Goal: Task Accomplishment & Management: Use online tool/utility

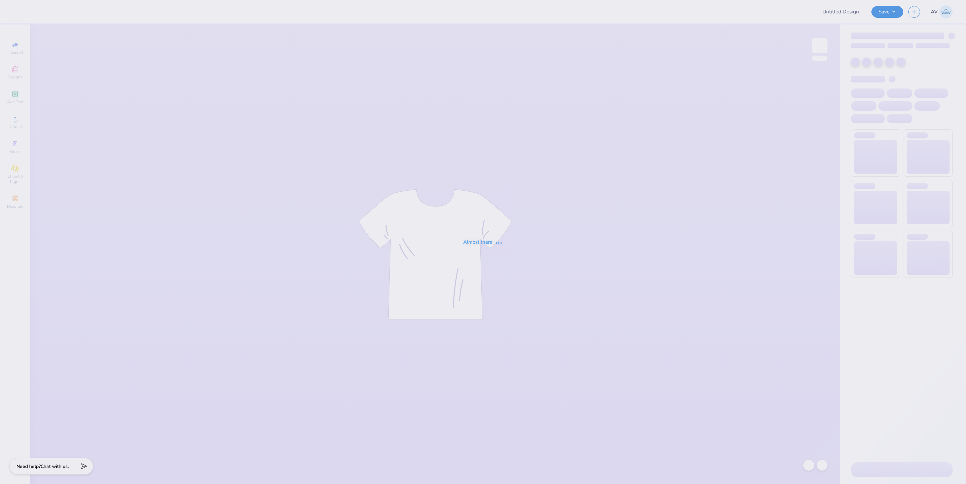
type input "Training: CF Training - Activities 1"
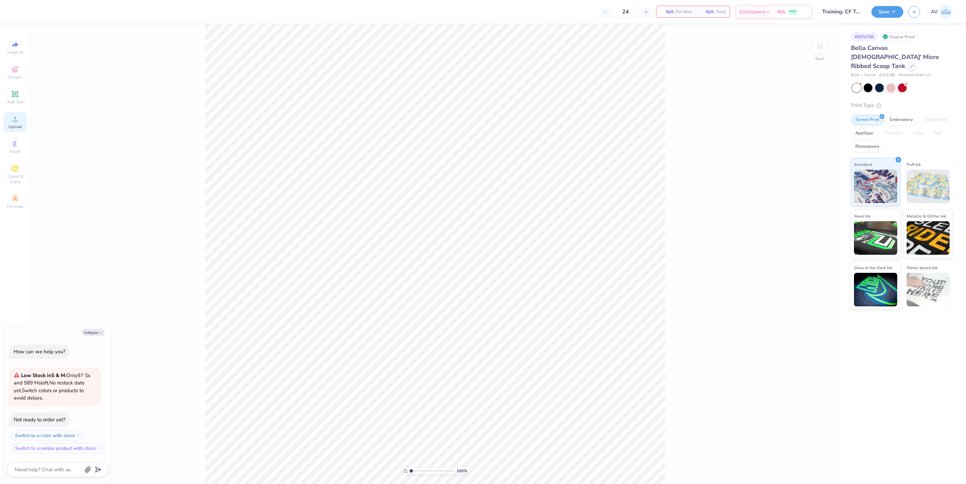
click at [14, 130] on div "Upload" at bounding box center [14, 122] width 23 height 20
type textarea "x"
type input "4.17"
type input "4.30"
type input "5.81"
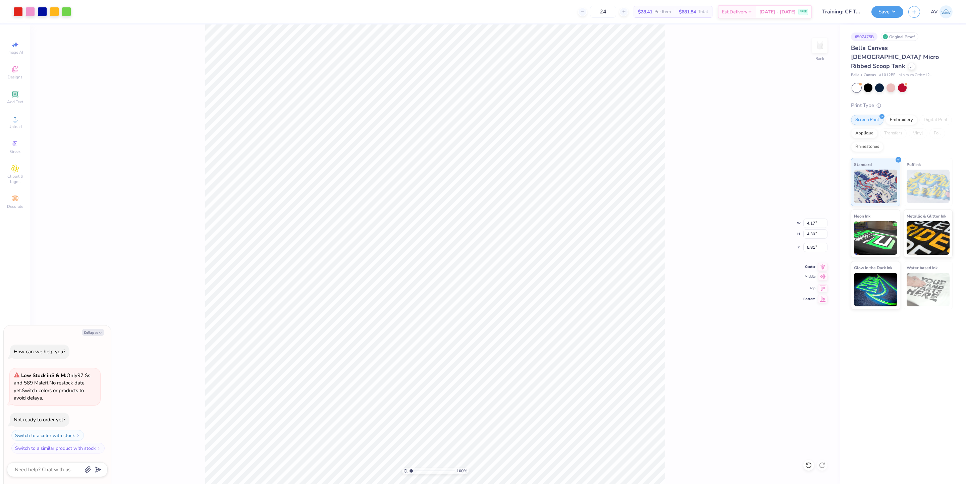
click at [825, 278] on icon at bounding box center [822, 277] width 9 height 8
type textarea "x"
type input "3.35"
click at [822, 269] on icon at bounding box center [823, 266] width 4 height 6
type textarea "x"
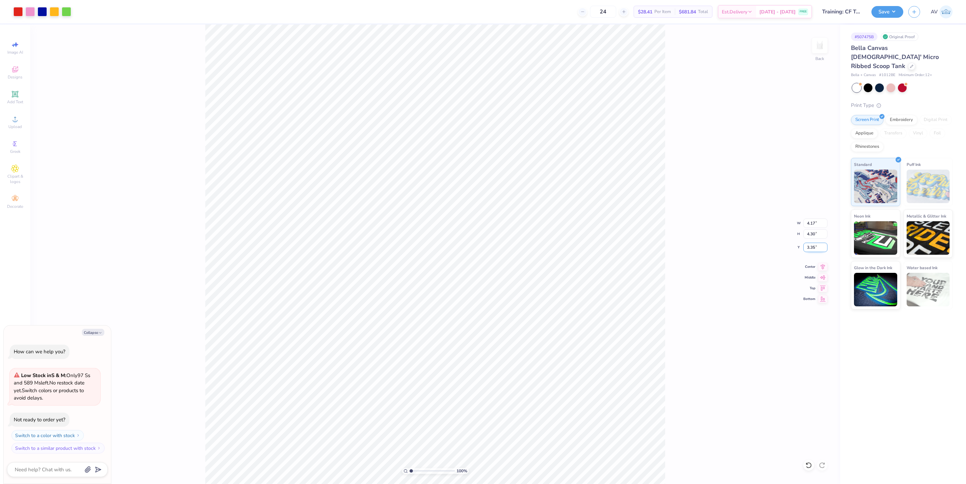
click at [811, 248] on input "3.35" at bounding box center [815, 247] width 24 height 9
type input "3"
type textarea "x"
type input "3.00"
type input "1.56866530986122"
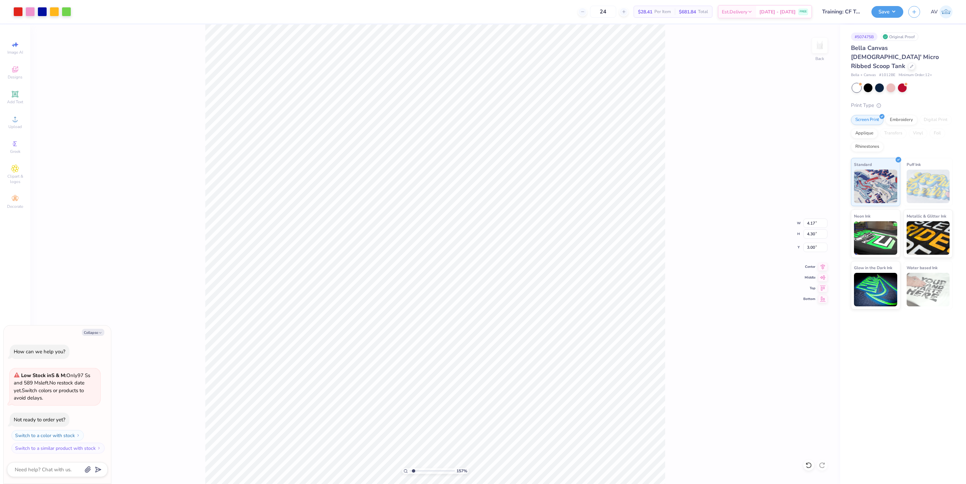
type textarea "x"
type input "1.56866530986122"
type textarea "x"
type input "1.56866530986122"
type textarea "x"
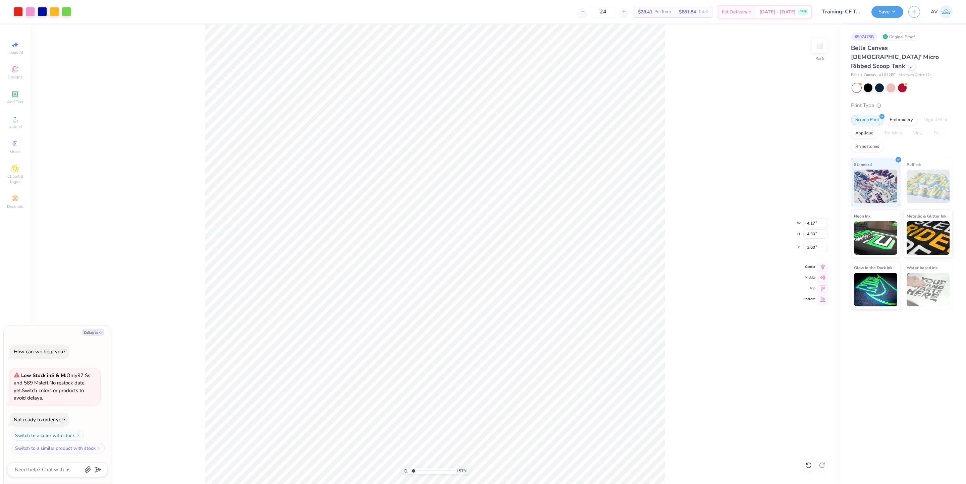
type input "1.14"
drag, startPoint x: 814, startPoint y: 247, endPoint x: 792, endPoint y: 247, distance: 22.5
click at [792, 247] on div "157 % Back W 4.17 4.17 " H 4.30 4.30 " Y 1.14 1.14 " Center Middle Top Bottom" at bounding box center [435, 254] width 810 height 460
type input "1.56866530986122"
type textarea "x"
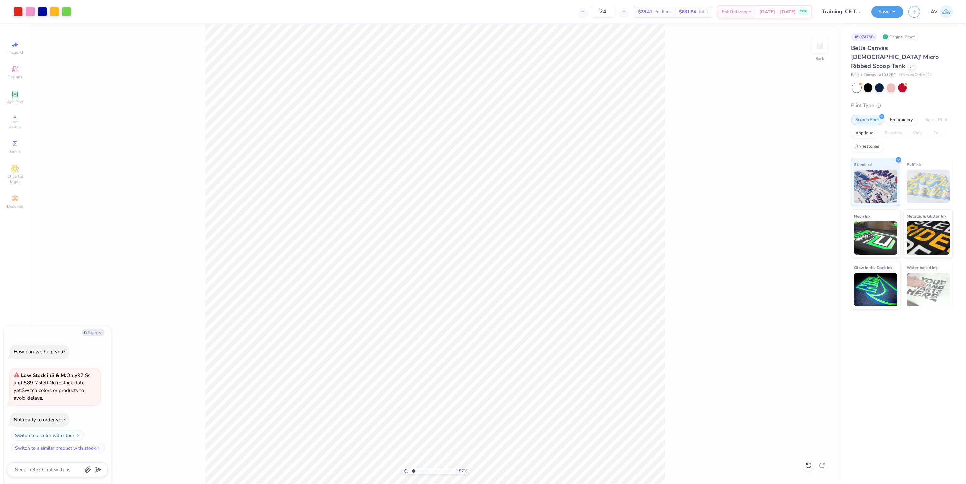
type input "1.56866530986122"
type textarea "x"
type input "1.56866530986122"
type textarea "x"
type input "1.56866530986122"
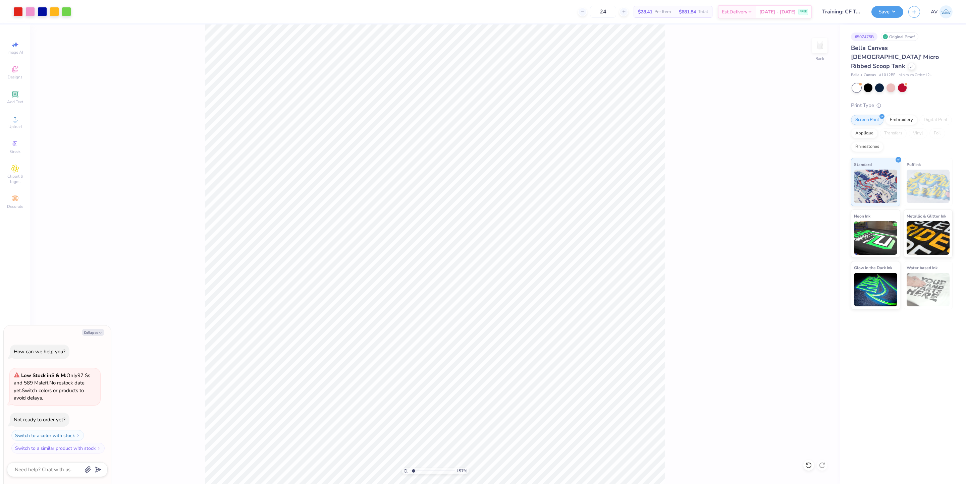
type textarea "x"
type input "1.56866530986122"
type textarea "x"
type input "1.56866530986122"
type textarea "x"
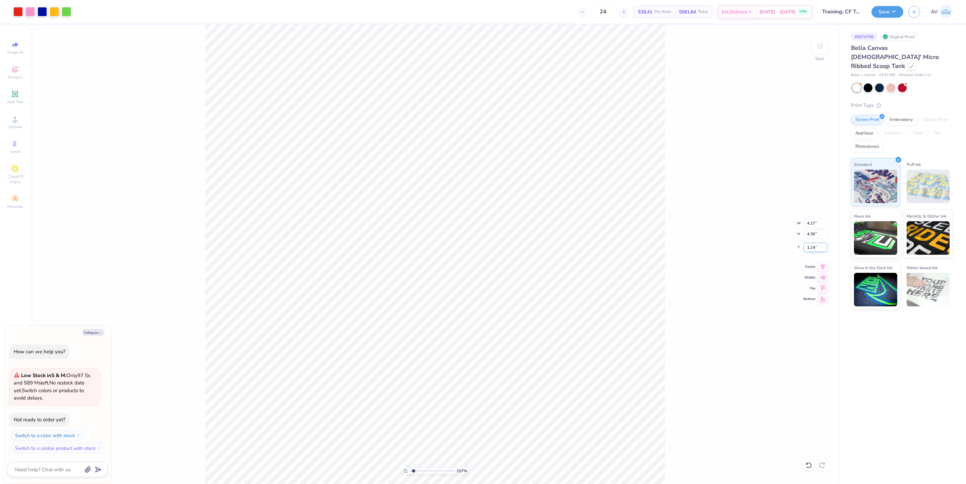
click at [809, 247] on input "1.14" at bounding box center [815, 247] width 24 height 9
type input "1.50"
type input "1.56866530986122"
type textarea "x"
click at [735, 264] on div "157 % Back W 4.17 4.17 " H 4.30 4.30 " Y 1.50 1.50 " Center Middle Top Bottom" at bounding box center [435, 254] width 810 height 460
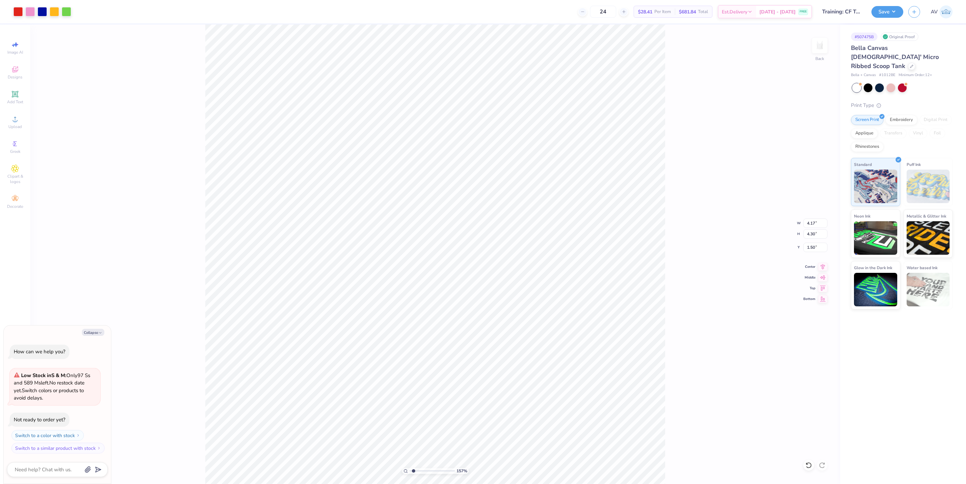
type input "1.56866530986122"
type textarea "x"
type input "1.56866530986122"
type textarea "x"
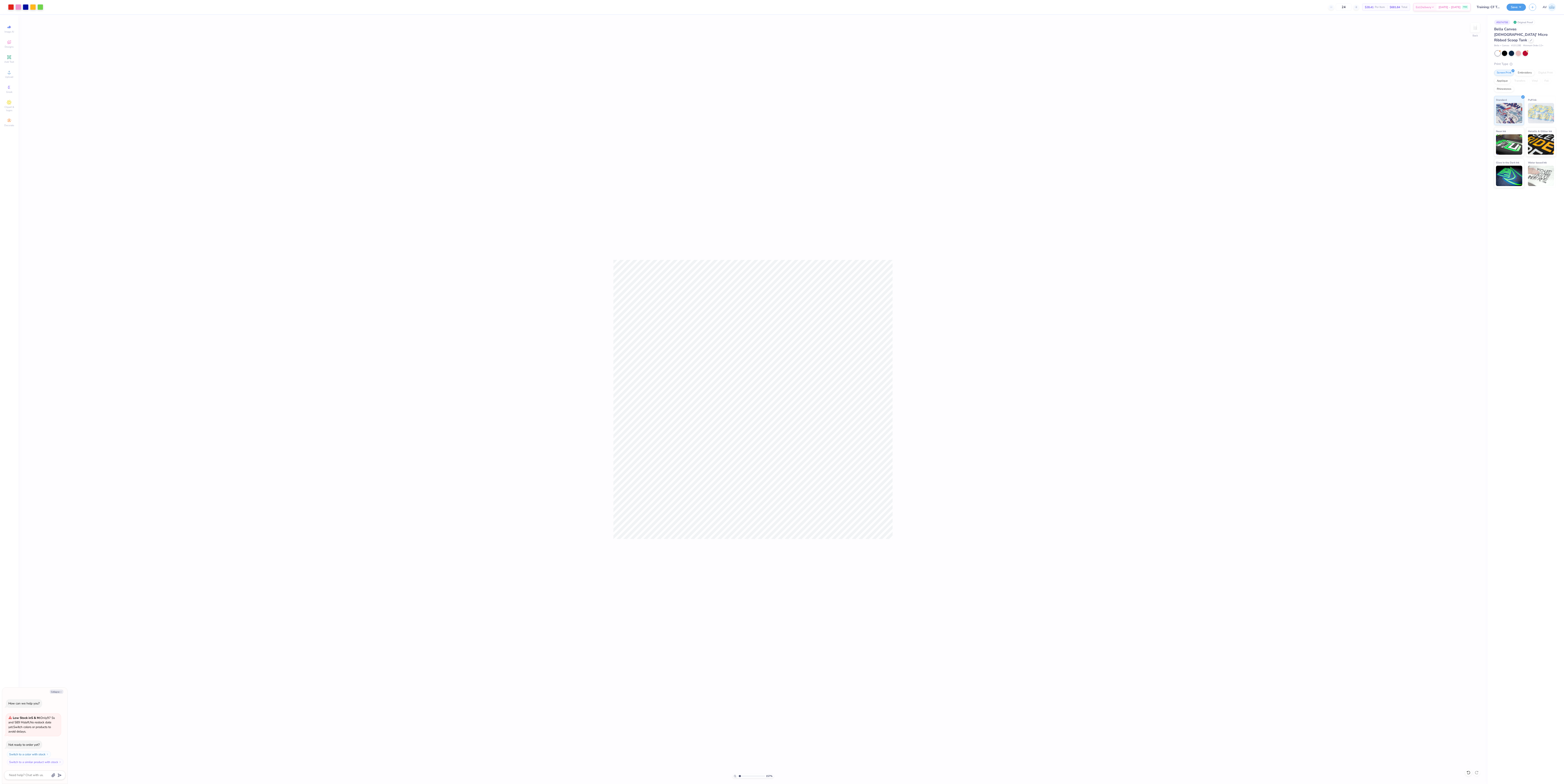
type input "1.56866530986122"
type textarea "x"
type input "5.21128015645603"
type textarea "x"
type input "1.05129738191068"
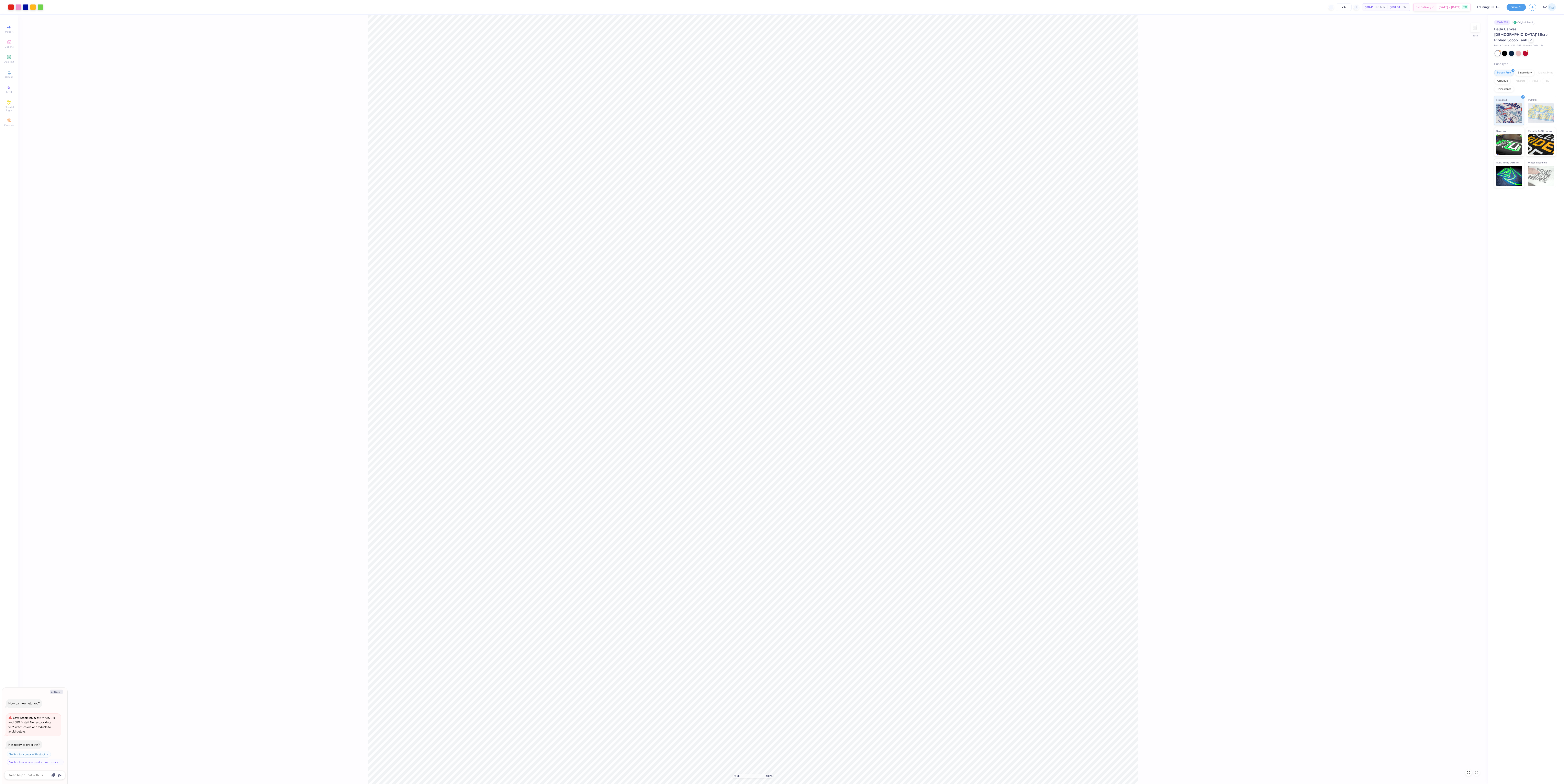
type textarea "x"
type input "1.05129738191068"
type textarea "x"
type input "2.34064204544081"
type textarea "x"
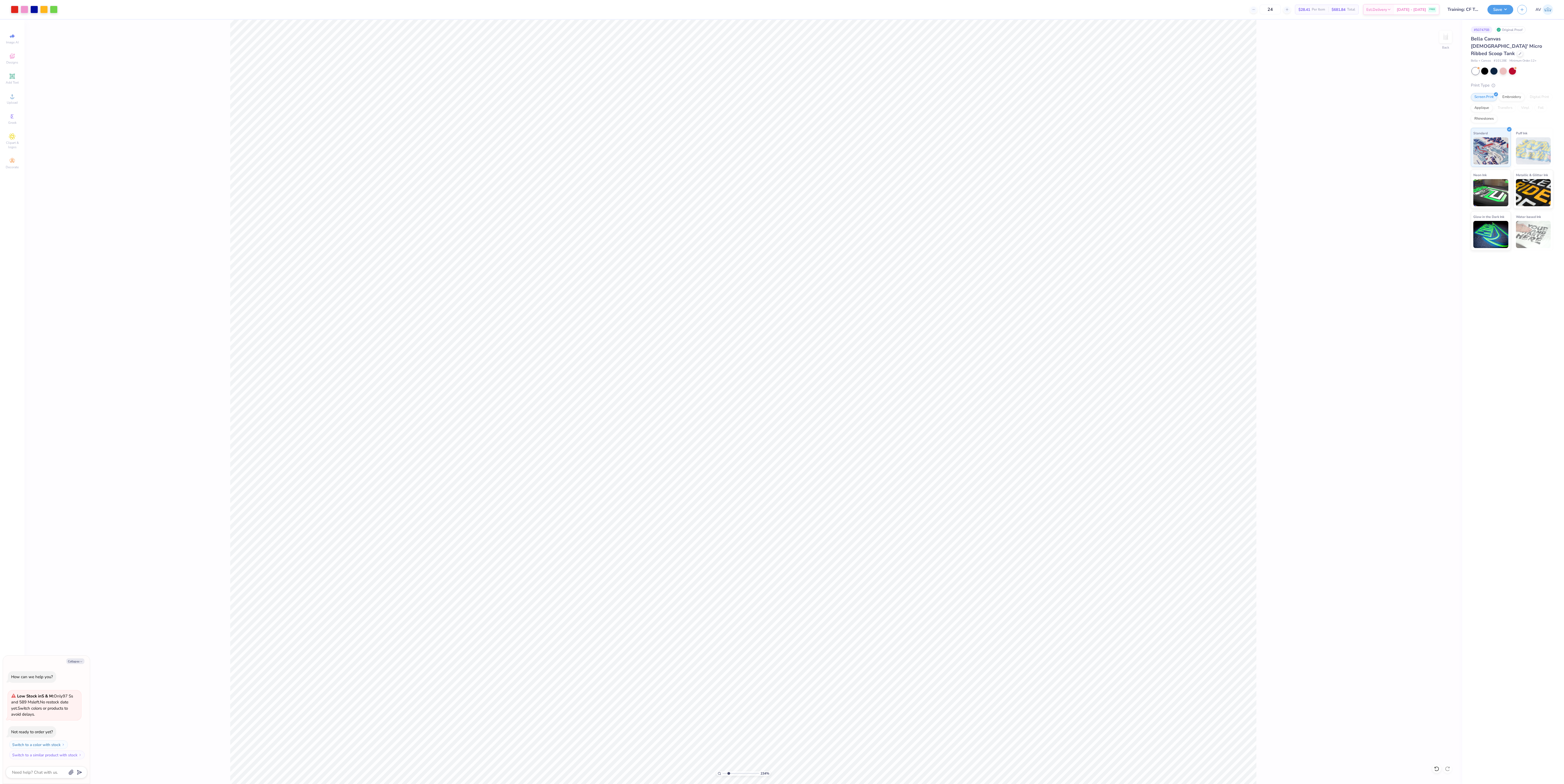
type input "2.85915274188014"
type textarea "x"
type input "2.85915274188014"
type textarea "x"
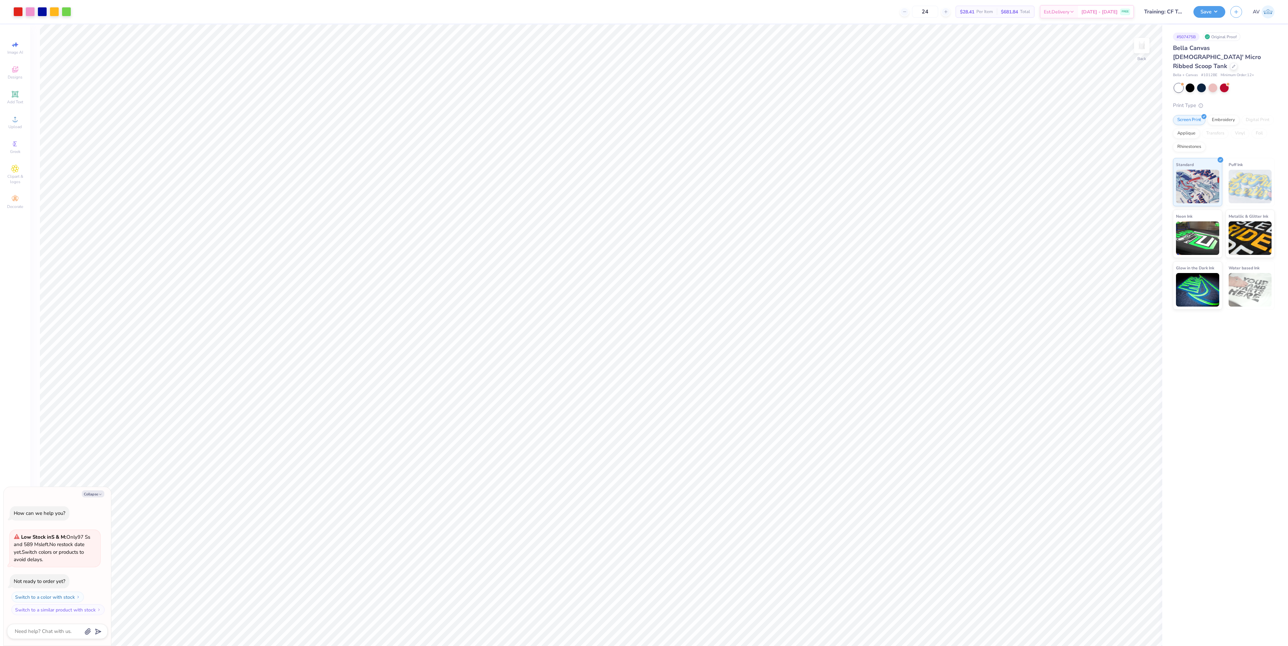
type input "1"
type textarea "x"
type input "1.16192143650711"
type textarea "x"
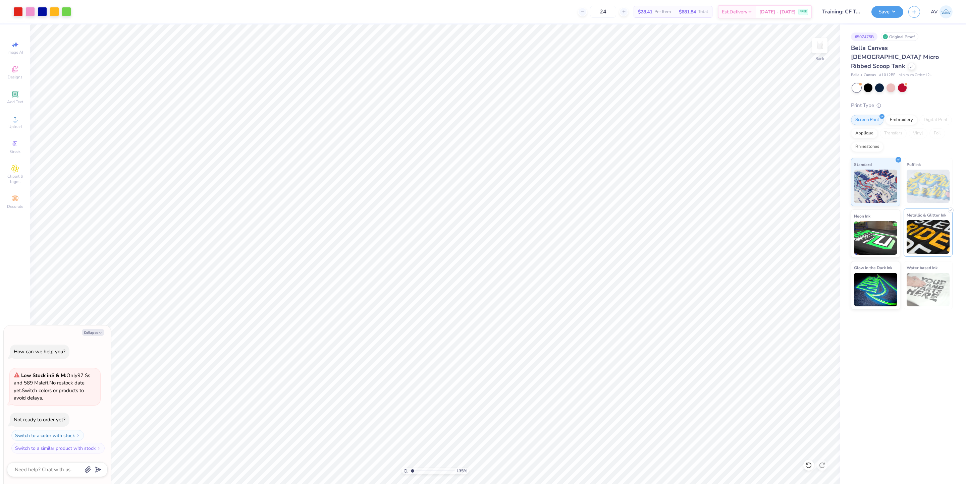
type input "1.54272469507888"
type textarea "x"
type input "1.54272469507888"
type textarea "x"
type input "1"
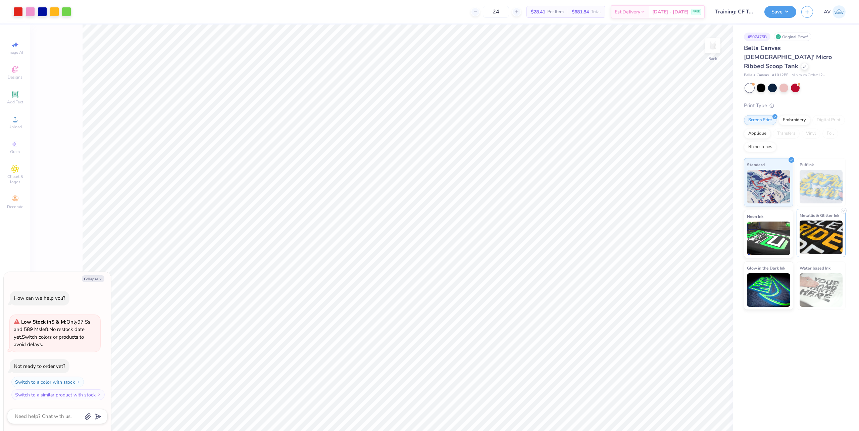
type textarea "x"
type input "1.13321932219944"
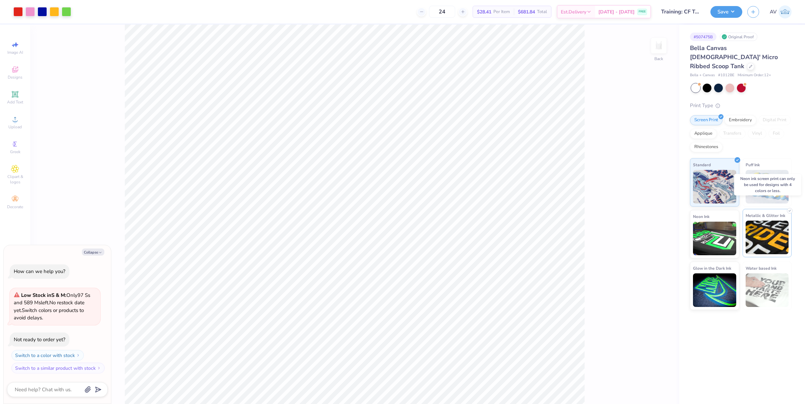
type textarea "x"
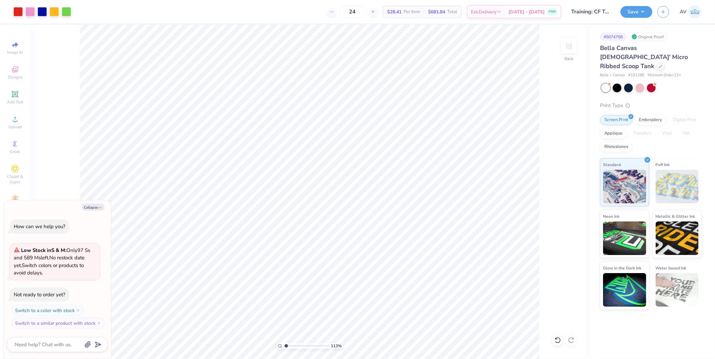
type input "1.13321932219944"
type textarea "x"
type input "1"
type textarea "x"
click at [15, 12] on div at bounding box center [17, 10] width 9 height 9
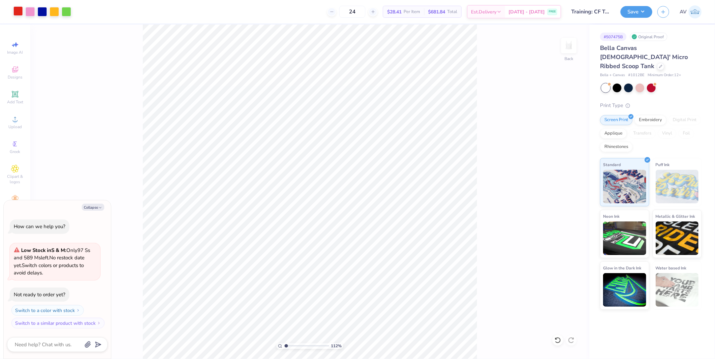
type input "1.11758119957331"
type textarea "x"
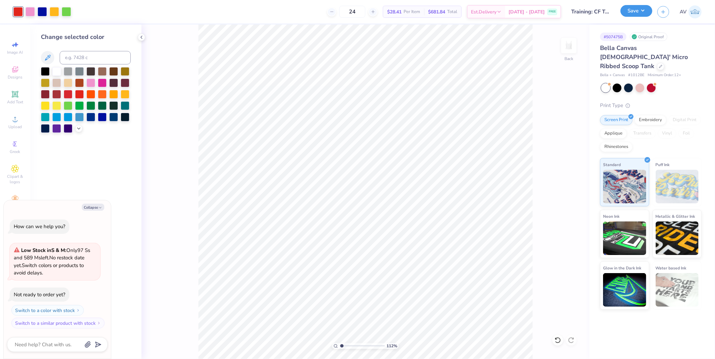
click at [638, 11] on button "Save" at bounding box center [637, 11] width 32 height 12
type input "1.11758119957331"
type textarea "x"
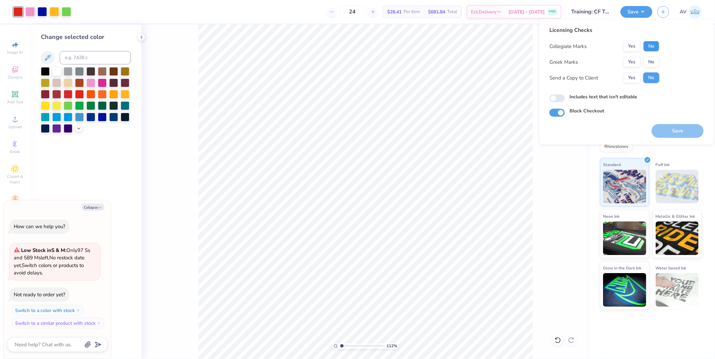
click at [655, 45] on button "No" at bounding box center [652, 46] width 16 height 11
click at [651, 64] on button "No" at bounding box center [652, 62] width 16 height 11
type input "1.11758119957331"
type textarea "x"
click at [676, 128] on button "Save" at bounding box center [678, 131] width 52 height 14
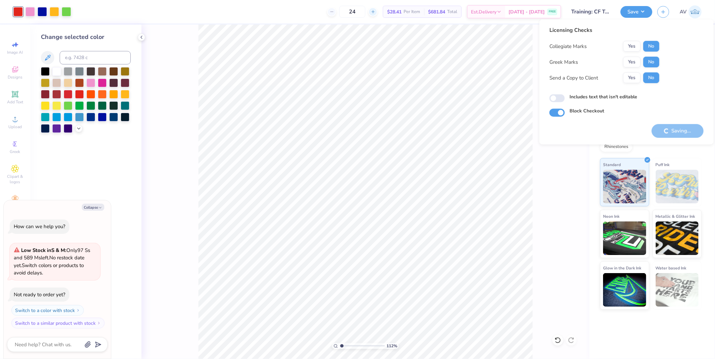
type input "1.11758119957331"
type textarea "x"
type input "1.11758119957331"
type textarea "x"
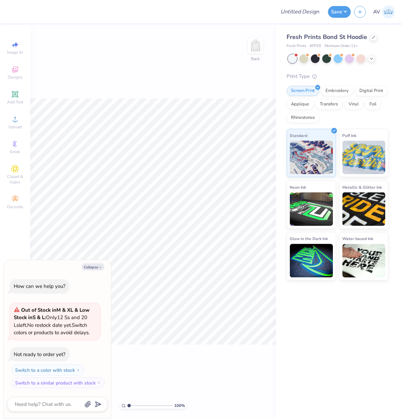
type textarea "x"
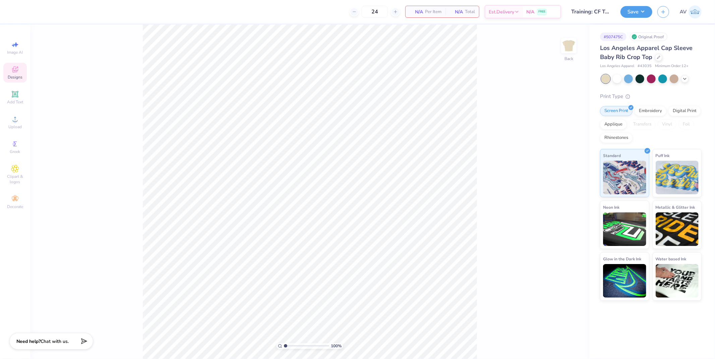
click at [19, 76] on span "Designs" at bounding box center [15, 76] width 15 height 5
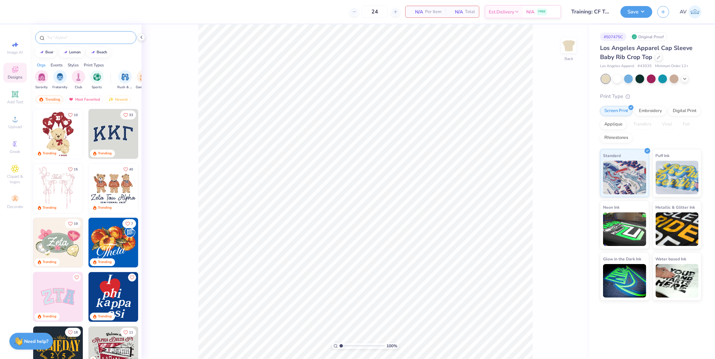
click at [72, 36] on input "text" at bounding box center [89, 37] width 86 height 7
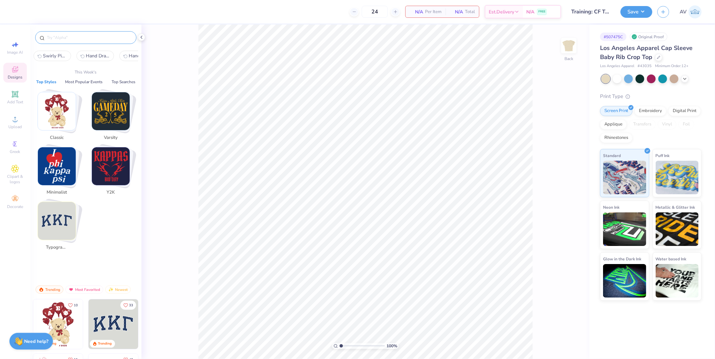
paste input "Cute Greek Cherry"
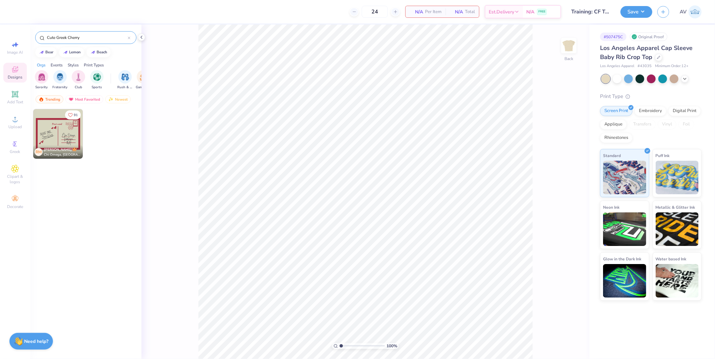
type input "Cute Greek Cherry"
click at [54, 135] on img at bounding box center [58, 134] width 50 height 50
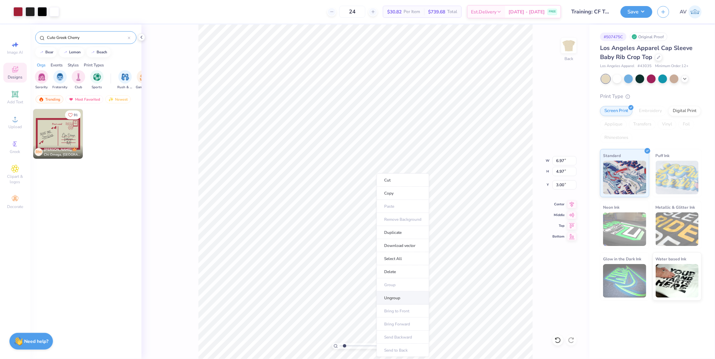
click at [393, 299] on li "Ungroup" at bounding box center [403, 297] width 53 height 13
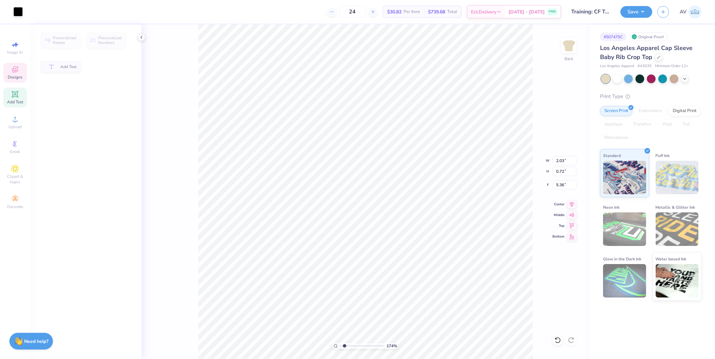
scroll to position [6, 1]
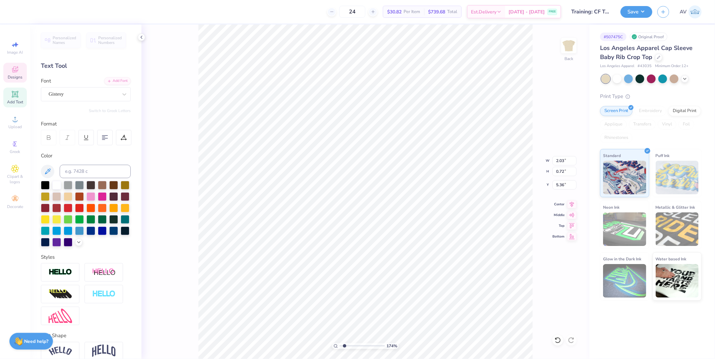
type input "1.74339355603371"
type textarea "K"
type input "1.74339355603371"
type textarea "Ka"
type input "1.74339355603371"
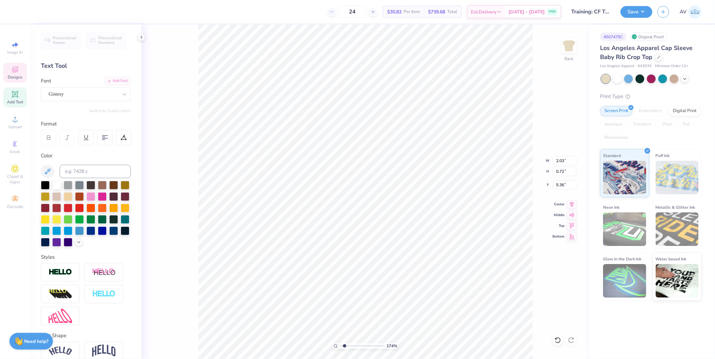
type textarea "Kap"
type input "1.74339355603371"
type textarea "Kappa"
type input "1.74339355603371"
type textarea "Kappa"
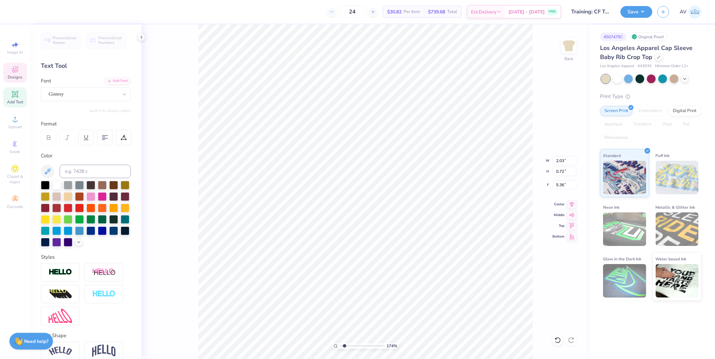
type input "1.74339355603371"
type textarea "Kappa Al"
type input "1.74339355603371"
type textarea "Kappa Alph"
type input "1.74339355603371"
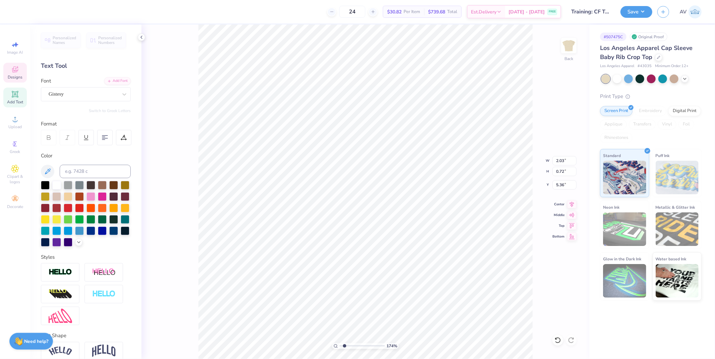
scroll to position [6, 2]
type textarea "Kappa Alpha"
type input "1.74339355603371"
type textarea "Kappa Alpha T"
type input "1.74339355603371"
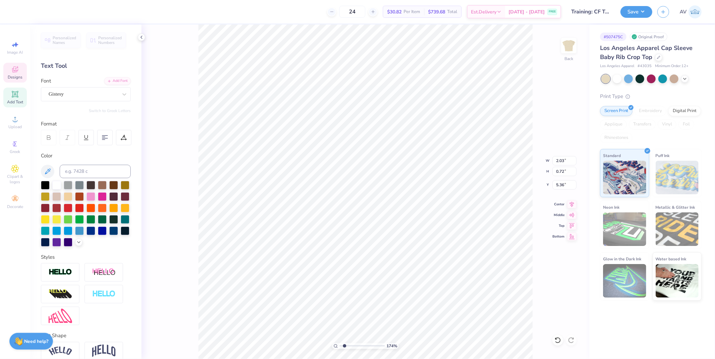
type textarea "Kappa Alpha Th"
type input "1.74339355603371"
type textarea "Kappa Alpha Theta"
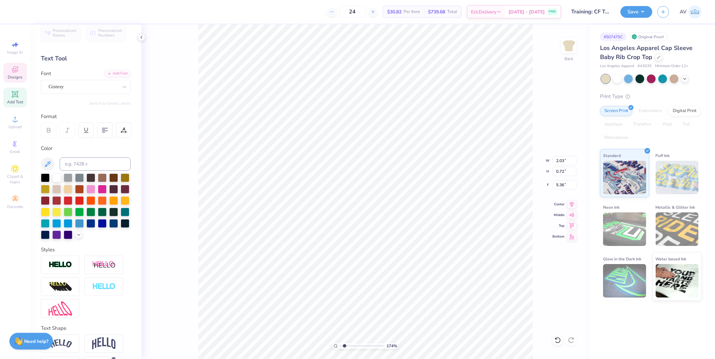
scroll to position [0, 0]
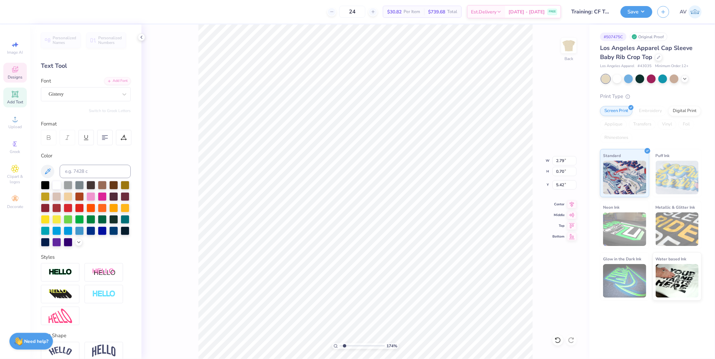
type input "1.74339355603371"
type input "2.79"
type input "0.70"
type input "5.42"
type input "1.74339355603371"
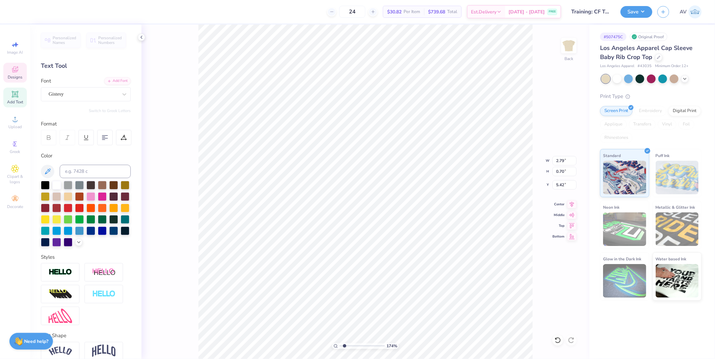
type input "5.33"
type input "1.74339355603371"
type textarea "T,"
type input "1.74339355603371"
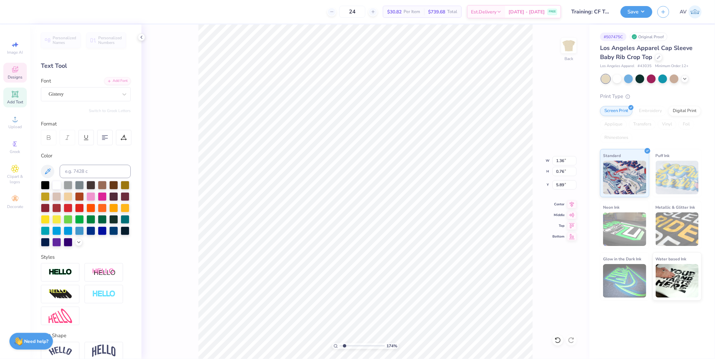
type textarea "Tus,"
type input "1.74339355603371"
type textarea "Tusca,"
type input "1.74339355603371"
type textarea "Tuscal,"
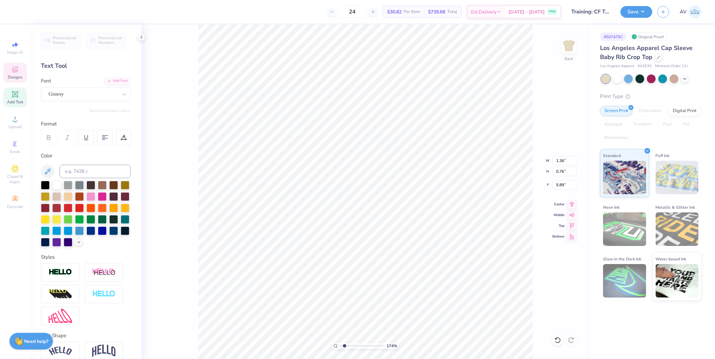
type input "1.74339355603371"
type textarea "Tuscaloo,"
type input "1.74339355603371"
type textarea "Tuscaloosa,"
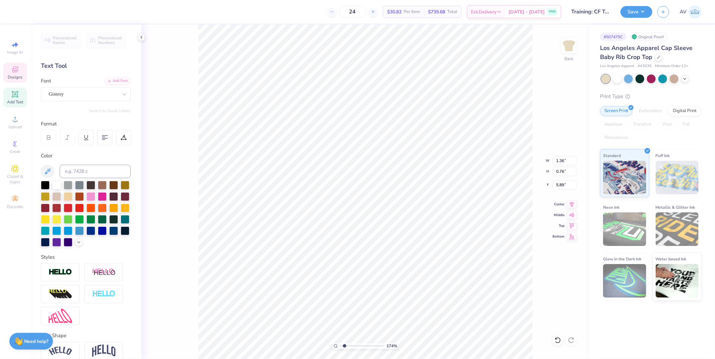
type input "1.74339355603371"
type input "0.72"
type input "0.79"
type input "6.49"
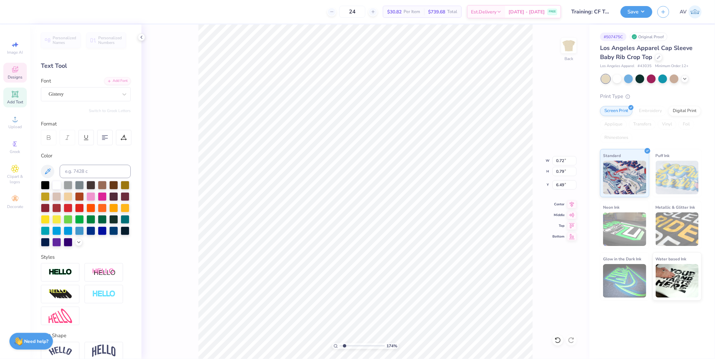
type input "1.74339355603371"
type textarea "AL"
click at [395, 284] on li "Group" at bounding box center [397, 284] width 53 height 13
type input "1.74339355603371"
click at [559, 183] on input "1.78" at bounding box center [565, 184] width 24 height 9
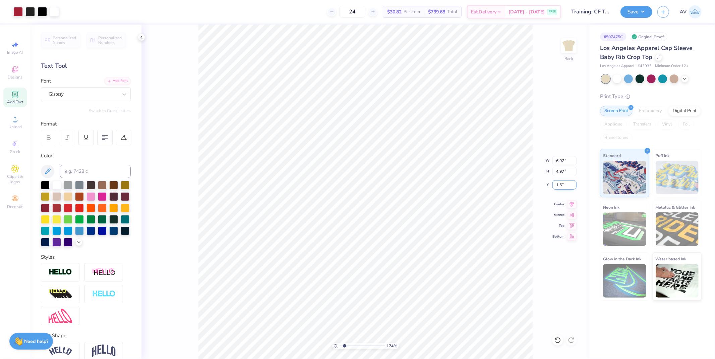
type input "1.5"
type input "1.74339355603371"
type input "1.50"
type input "1.24898773763972"
type input "4.95"
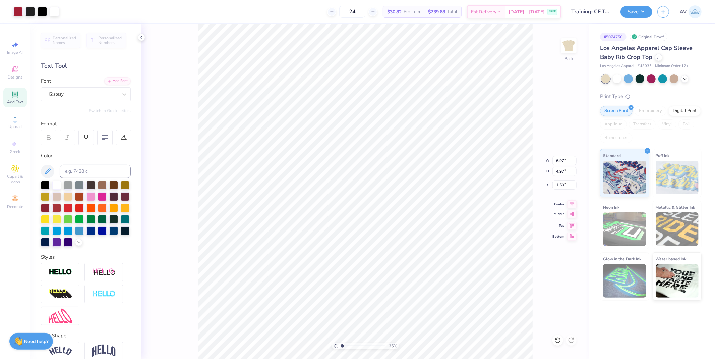
type input "3.53"
type input "2.94"
click at [574, 213] on icon at bounding box center [573, 214] width 6 height 4
click at [574, 213] on icon at bounding box center [572, 215] width 9 height 8
type input "1.24898773763972"
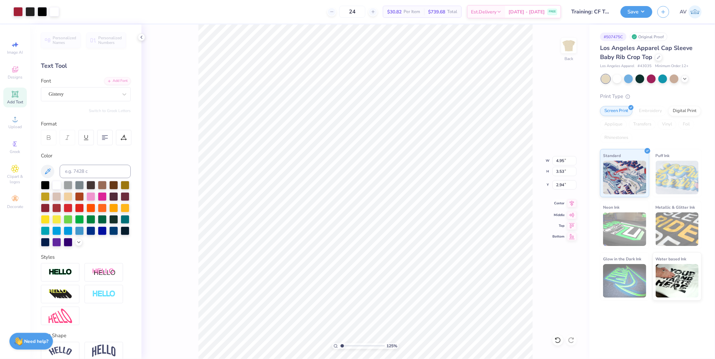
type input "4.99"
click at [574, 204] on icon at bounding box center [572, 203] width 9 height 8
click at [520, 184] on div "125 % Back W 4.95 4.95 " H 3.53 3.53 " Y 4.99 4.99 " Center Middle Top Bottom" at bounding box center [366, 191] width 448 height 334
type input "1.24898773763972"
click at [561, 181] on input "4.99" at bounding box center [565, 184] width 24 height 9
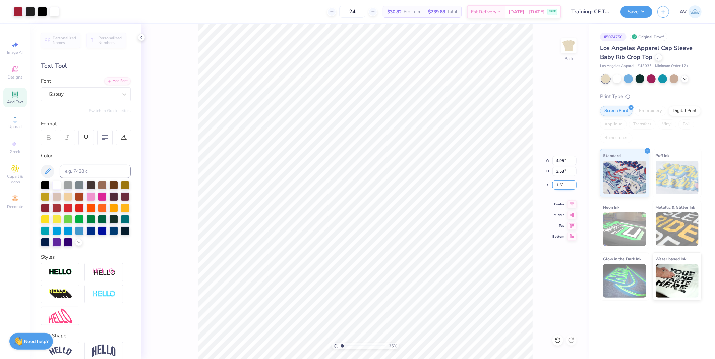
type input "1.5"
type input "1.24898773763972"
type input "1.50"
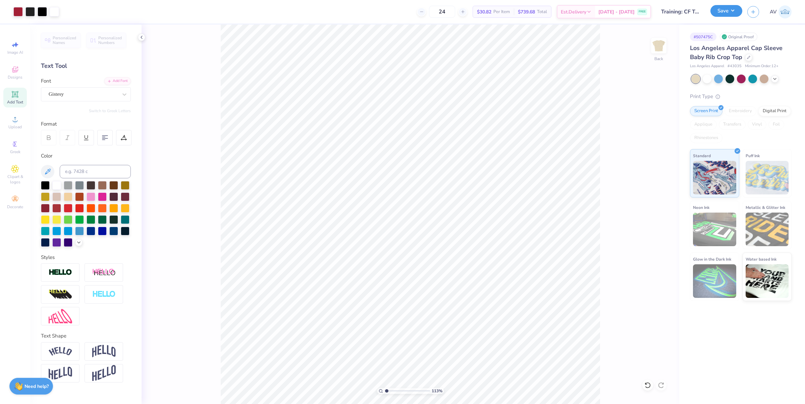
click at [715, 10] on button "Save" at bounding box center [726, 11] width 32 height 12
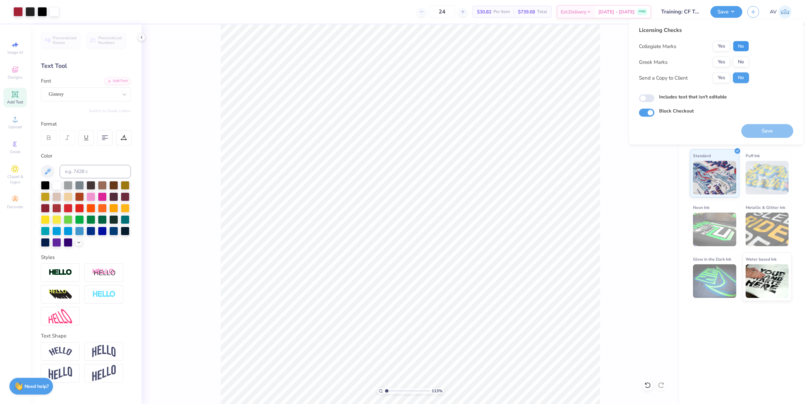
click at [715, 45] on button "No" at bounding box center [741, 46] width 16 height 11
click at [715, 59] on button "No" at bounding box center [741, 62] width 16 height 11
click at [715, 130] on button "Save" at bounding box center [767, 131] width 52 height 14
type input "1.13321932219944"
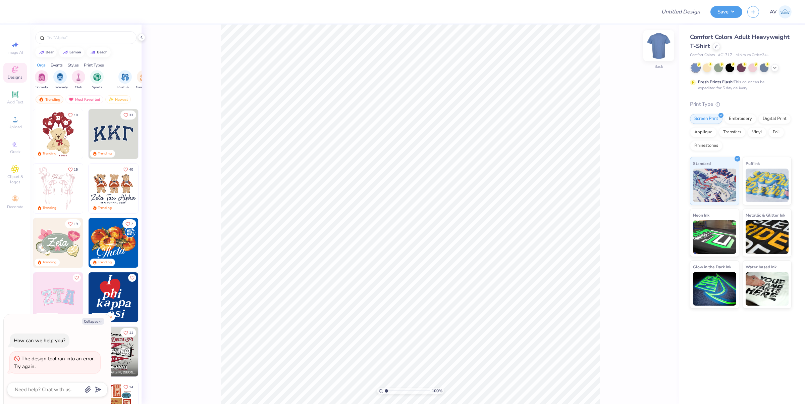
click at [661, 46] on img at bounding box center [658, 45] width 27 height 27
click at [660, 45] on img at bounding box center [658, 45] width 13 height 13
type textarea "x"
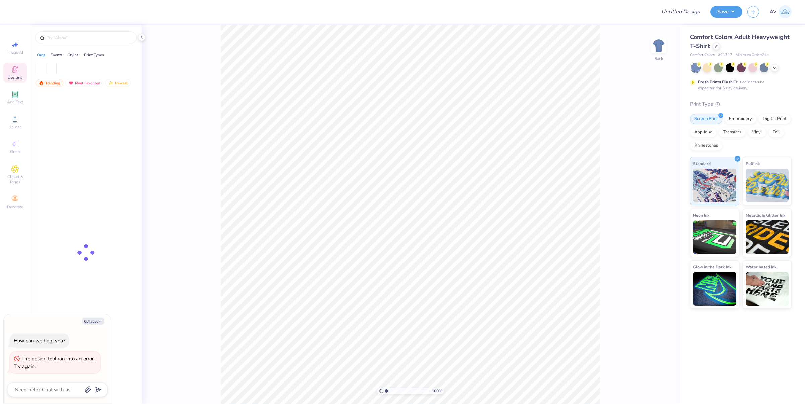
type textarea "x"
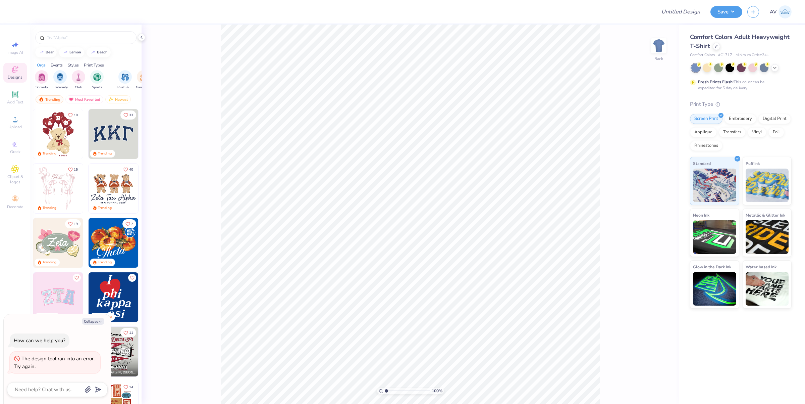
click at [39, 367] on div "The design tool ran into an error. Try again." at bounding box center [55, 362] width 83 height 15
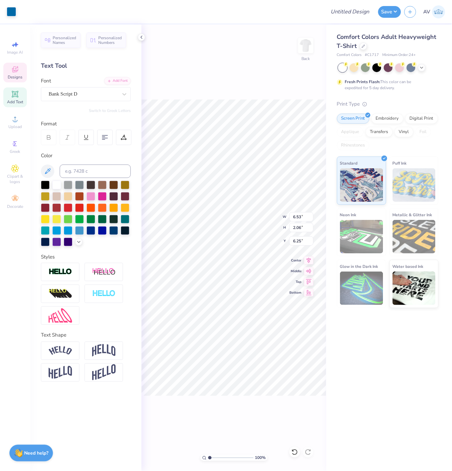
scroll to position [7, 1]
type textarea "Zlam"
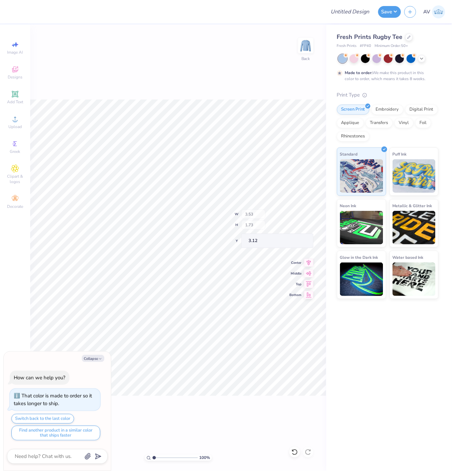
type textarea "x"
type input "5.08254956135796"
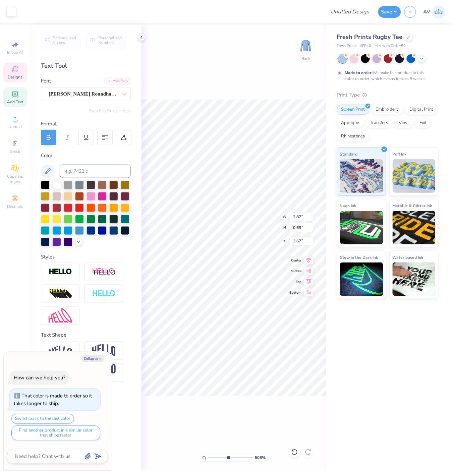
scroll to position [7, 1]
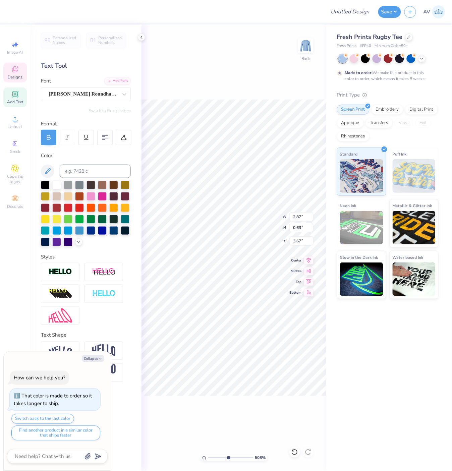
type textarea "x"
type textarea "Z"
type textarea "x"
type textarea "Zl"
type textarea "x"
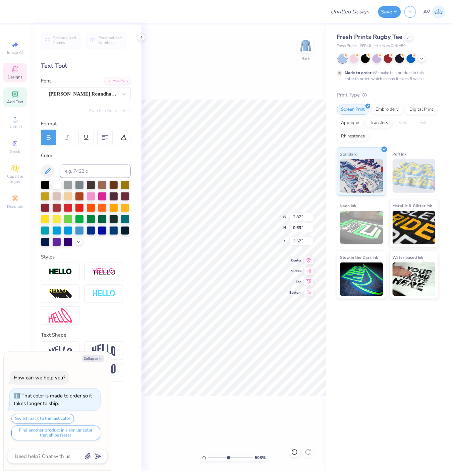
type textarea "Zla"
type textarea "x"
type textarea "Zlam"
type textarea "x"
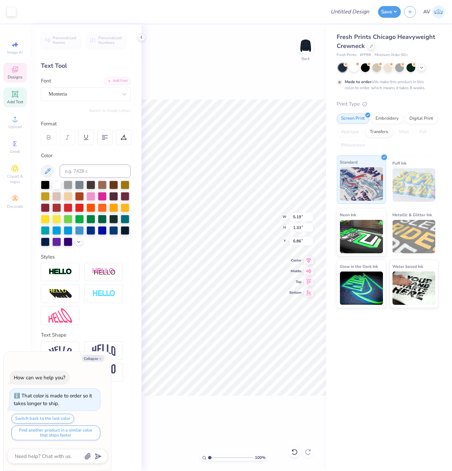
scroll to position [7, 1]
type textarea "x"
type textarea "Z"
type textarea "x"
type textarea "Zla"
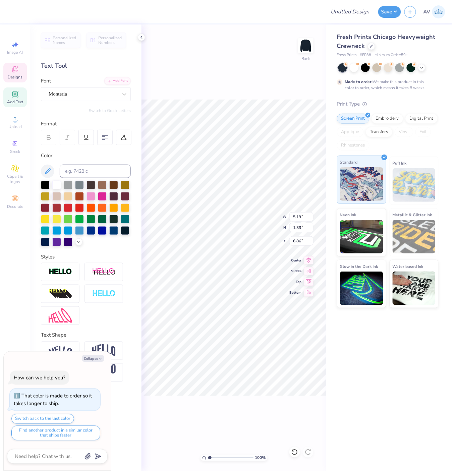
type textarea "x"
type textarea "Zlam"
click at [238, 89] on div "100 % Back W 5.19 5.19 " H 1.33 1.33 " Y 6.86 6.86 " Center Middle Top Bottom" at bounding box center [234, 247] width 185 height 447
click at [11, 12] on div at bounding box center [11, 10] width 9 height 9
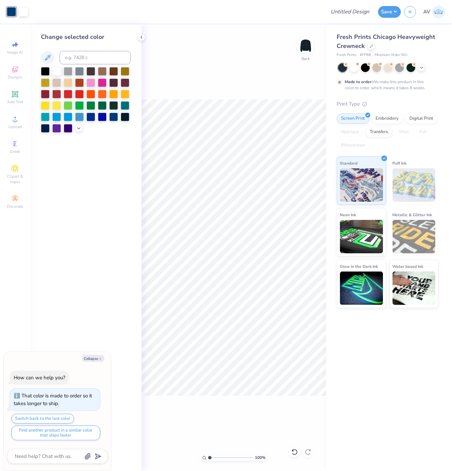
click at [223, 45] on div "100 % Back" at bounding box center [234, 247] width 185 height 447
type textarea "x"
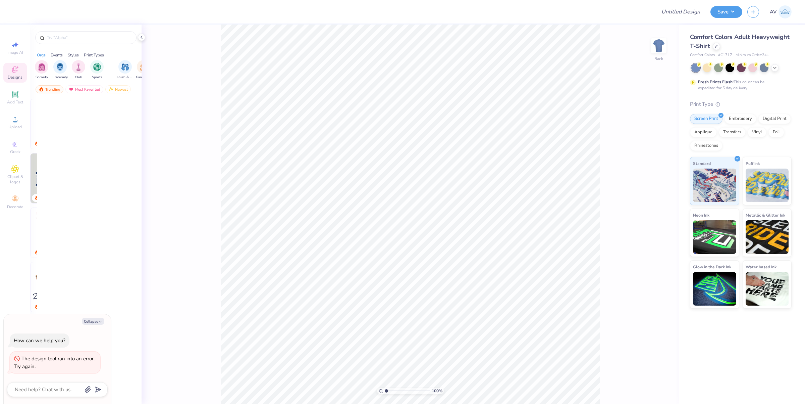
type textarea "x"
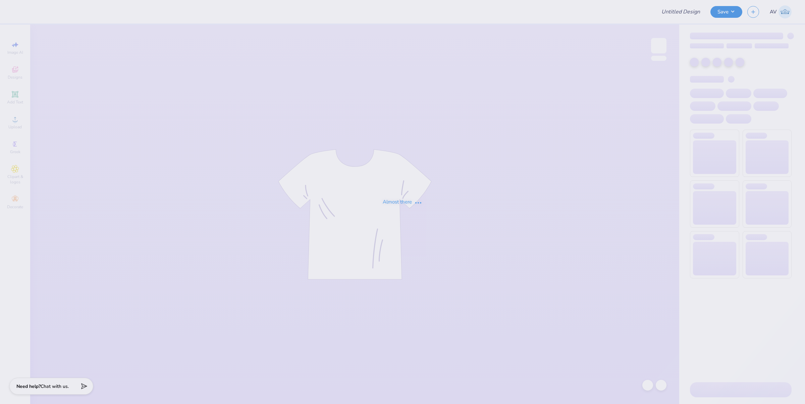
type input "Training: CF Training - Activities 1"
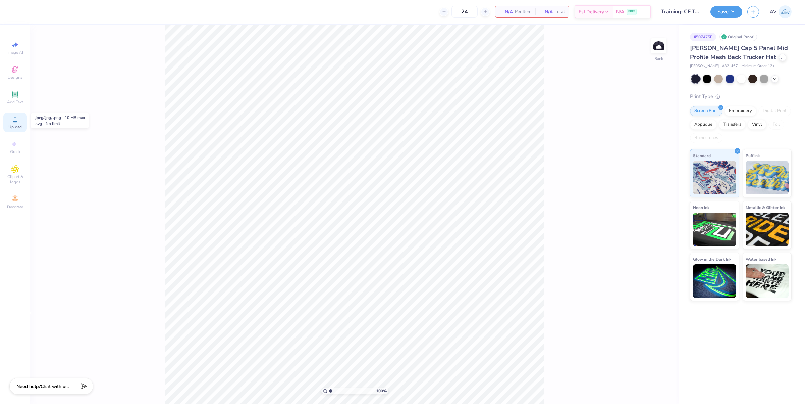
click at [15, 130] on div "Upload" at bounding box center [14, 122] width 23 height 20
click at [16, 123] on div "Upload" at bounding box center [14, 122] width 23 height 20
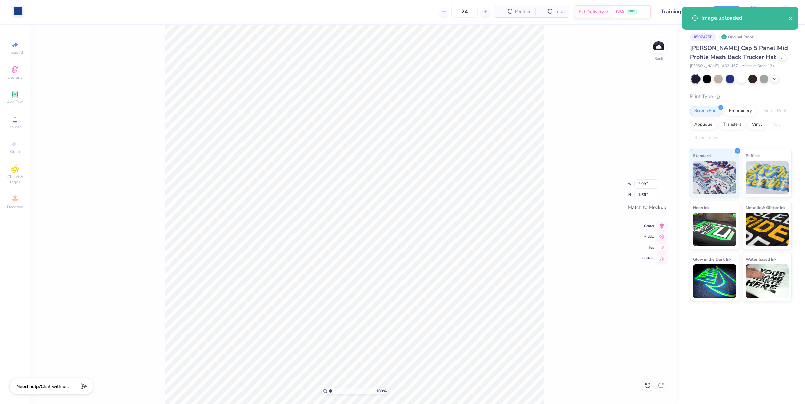
click at [14, 10] on div at bounding box center [17, 10] width 9 height 9
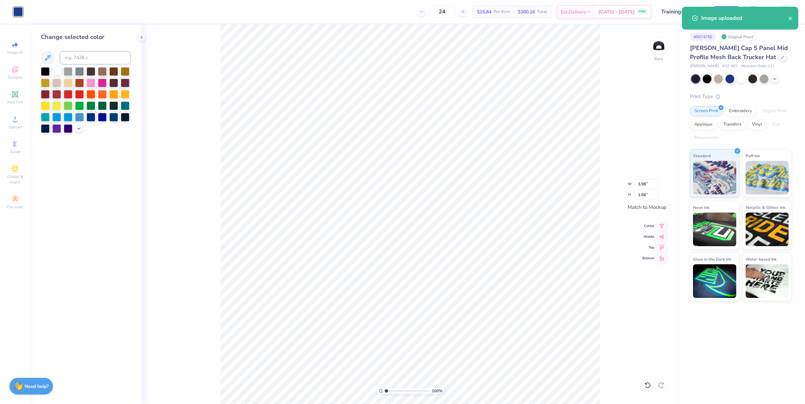
click at [59, 71] on div at bounding box center [56, 70] width 9 height 9
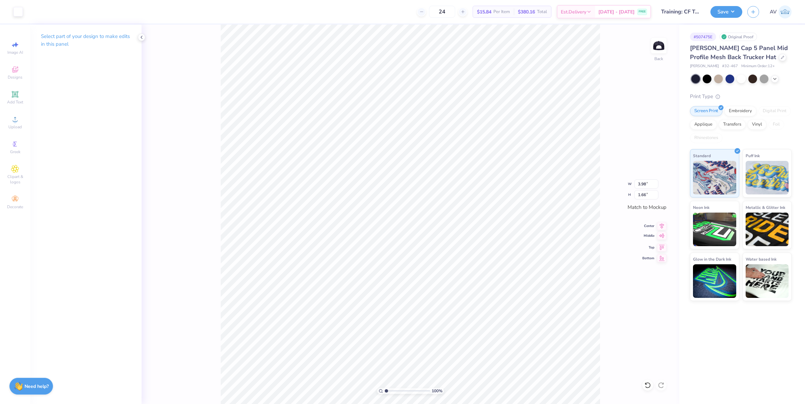
click at [664, 237] on icon at bounding box center [661, 235] width 9 height 8
click at [663, 226] on icon at bounding box center [661, 225] width 9 height 8
click at [15, 121] on icon at bounding box center [15, 119] width 5 height 5
click at [20, 123] on div "Upload" at bounding box center [14, 122] width 23 height 20
click at [19, 11] on div at bounding box center [17, 10] width 9 height 9
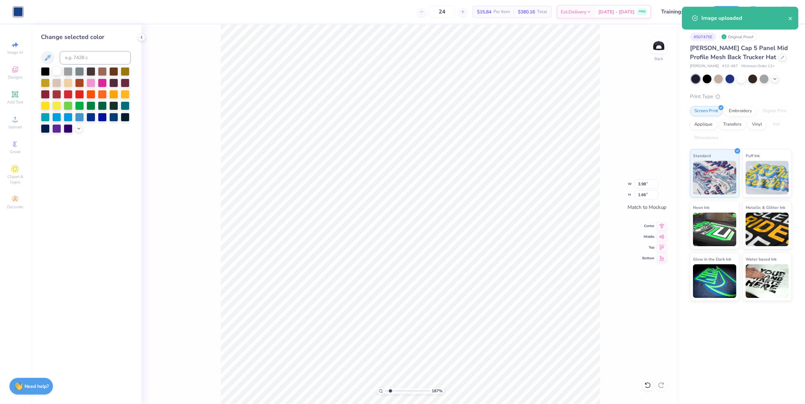
click at [57, 70] on div at bounding box center [56, 70] width 9 height 9
click at [663, 236] on icon at bounding box center [661, 235] width 9 height 8
click at [664, 225] on icon at bounding box center [661, 225] width 9 height 8
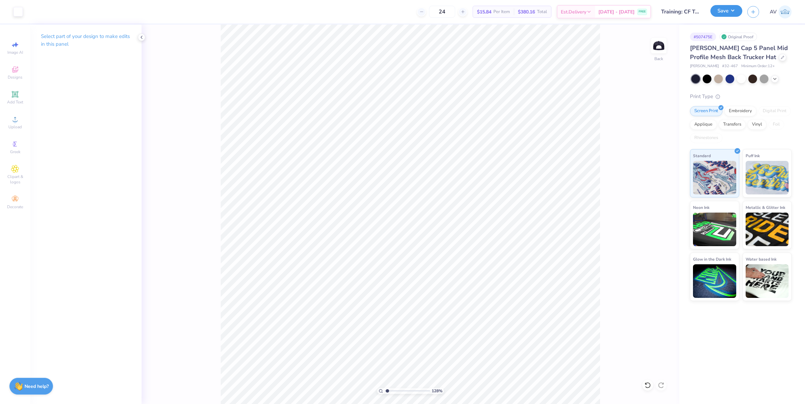
click at [721, 9] on button "Save" at bounding box center [726, 11] width 32 height 12
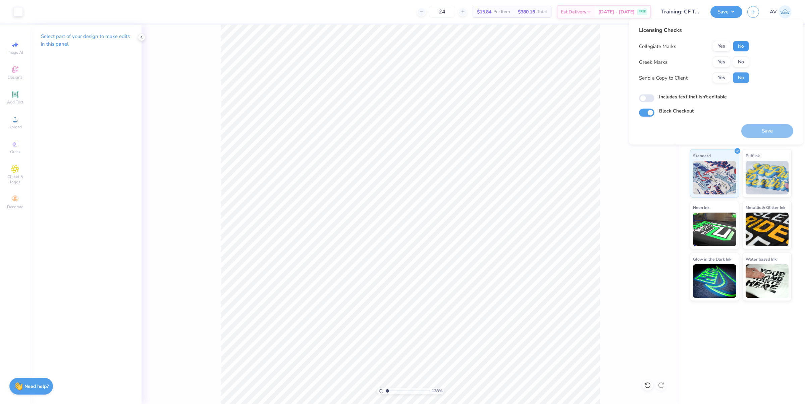
click at [741, 44] on button "No" at bounding box center [741, 46] width 16 height 11
click at [743, 65] on button "No" at bounding box center [741, 62] width 16 height 11
click at [759, 130] on button "Save" at bounding box center [767, 131] width 52 height 14
type input "1"
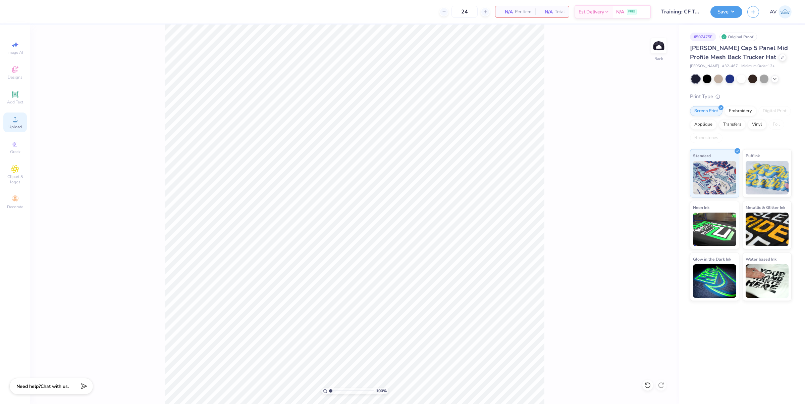
click at [14, 123] on circle at bounding box center [15, 121] width 4 height 4
click at [16, 122] on circle at bounding box center [15, 121] width 4 height 4
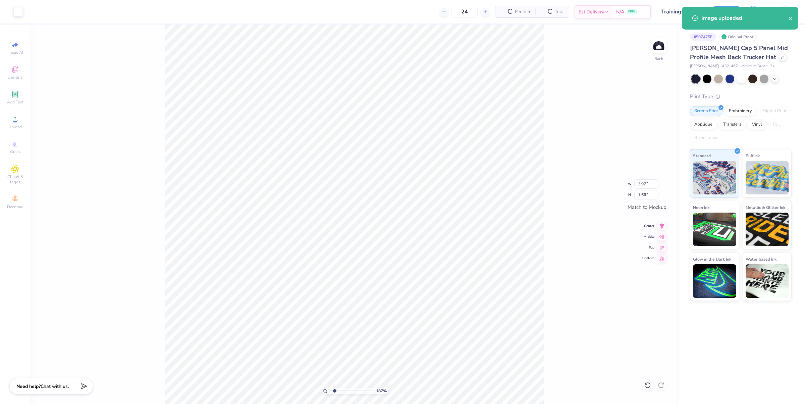
type input "1.6491337653134"
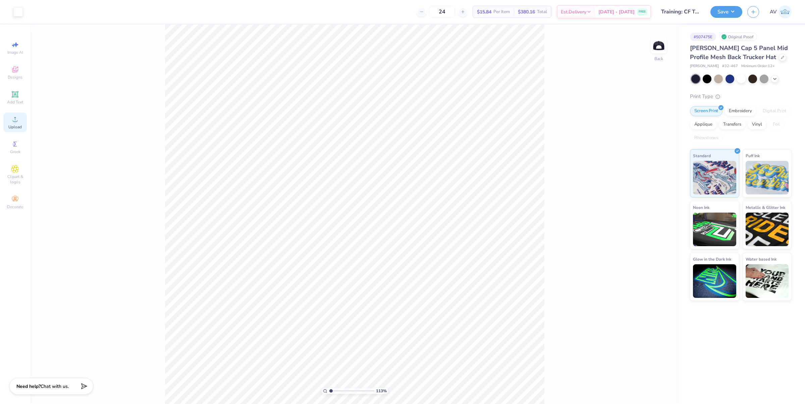
click at [14, 125] on span "Upload" at bounding box center [14, 126] width 13 height 5
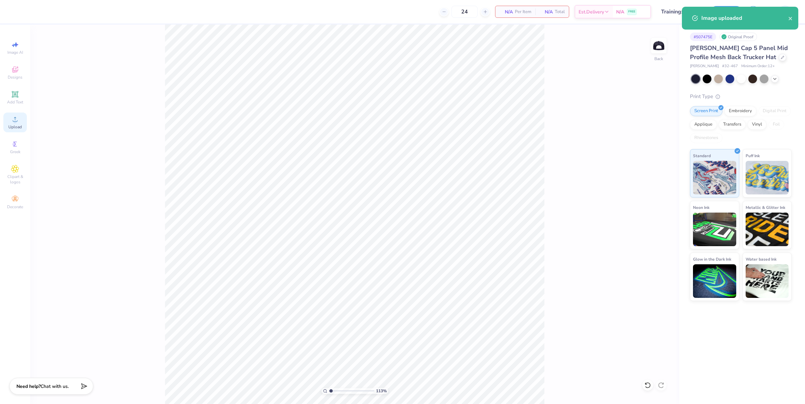
click at [13, 126] on span "Upload" at bounding box center [14, 126] width 13 height 5
click at [790, 15] on button "close" at bounding box center [790, 18] width 5 height 8
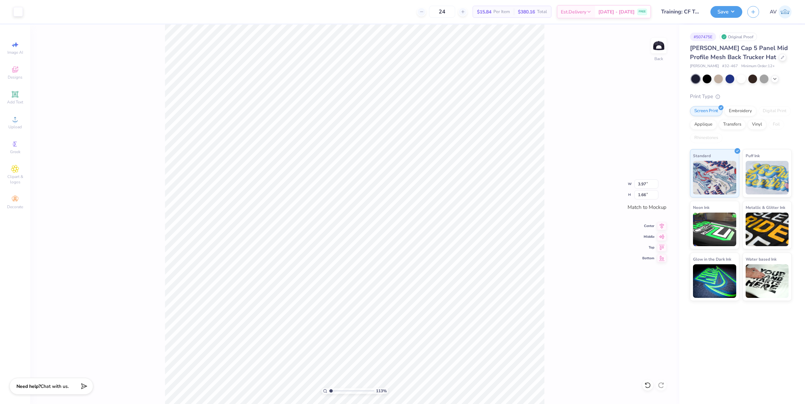
click at [715, 12] on div "Image uploaded" at bounding box center [740, 20] width 119 height 31
click at [737, 11] on button "Save" at bounding box center [726, 11] width 32 height 12
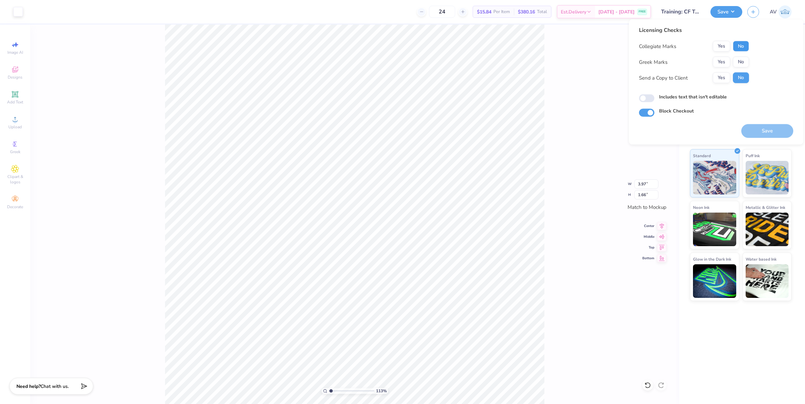
drag, startPoint x: 737, startPoint y: 41, endPoint x: 740, endPoint y: 56, distance: 15.1
click at [737, 41] on button "No" at bounding box center [741, 46] width 16 height 11
drag, startPoint x: 740, startPoint y: 59, endPoint x: 767, endPoint y: 97, distance: 46.7
click at [741, 60] on button "No" at bounding box center [741, 62] width 16 height 11
click at [771, 126] on button "Save" at bounding box center [767, 131] width 52 height 14
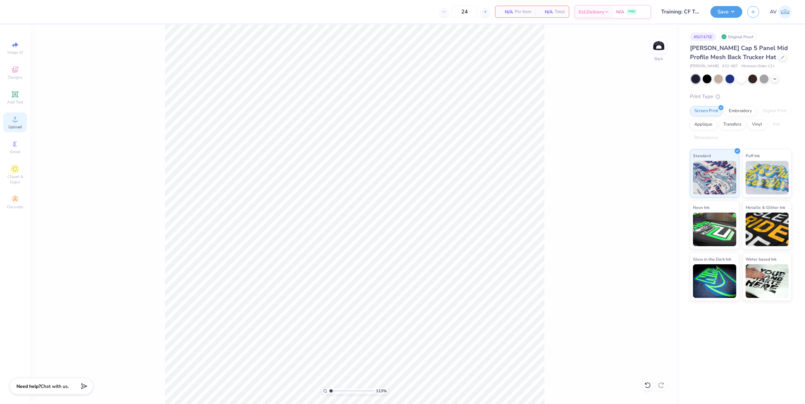
click at [18, 122] on icon at bounding box center [15, 119] width 8 height 8
click at [15, 123] on circle at bounding box center [15, 121] width 4 height 4
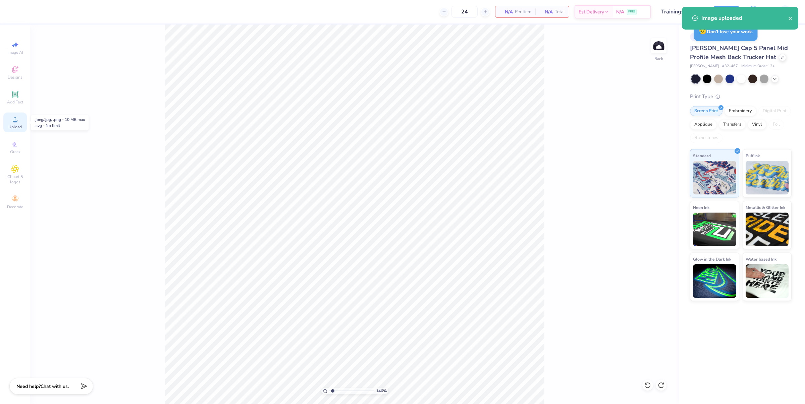
click at [13, 124] on span "Upload" at bounding box center [14, 126] width 13 height 5
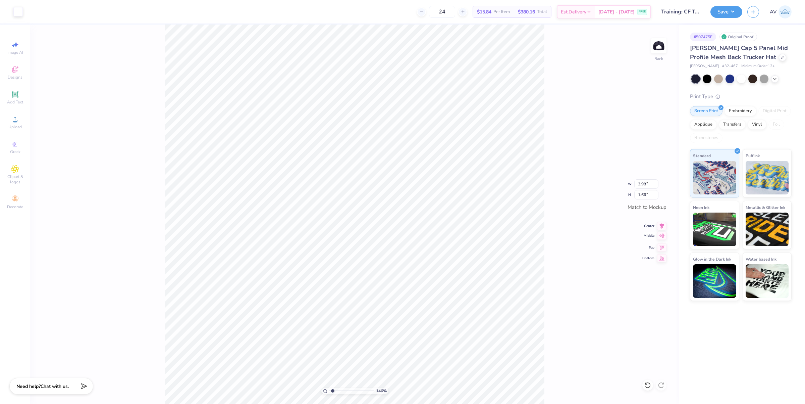
click at [664, 237] on icon at bounding box center [661, 235] width 9 height 8
click at [665, 225] on icon at bounding box center [661, 225] width 9 height 8
click at [728, 9] on button "Save" at bounding box center [726, 11] width 32 height 12
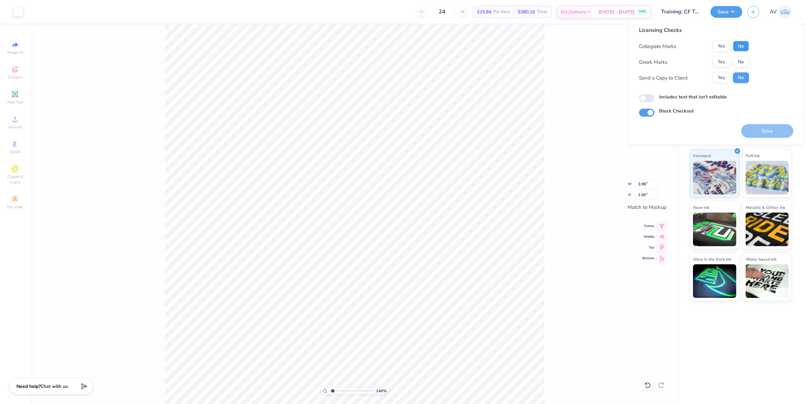
click at [740, 47] on button "No" at bounding box center [741, 46] width 16 height 11
click at [740, 67] on button "No" at bounding box center [741, 62] width 16 height 11
click at [756, 129] on button "Save" at bounding box center [767, 131] width 52 height 14
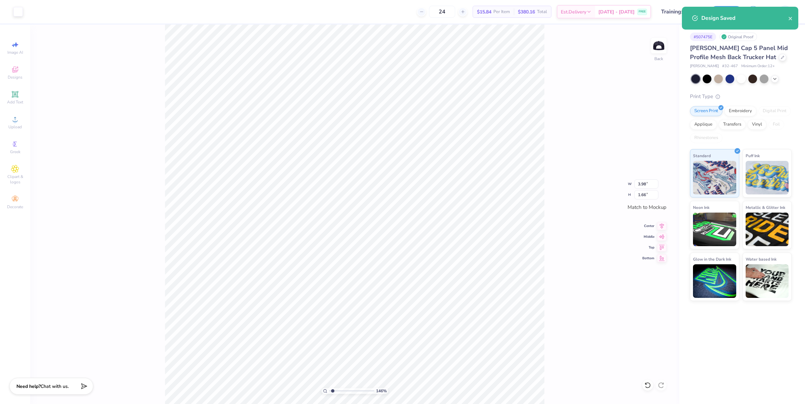
type input "1.45526442499465"
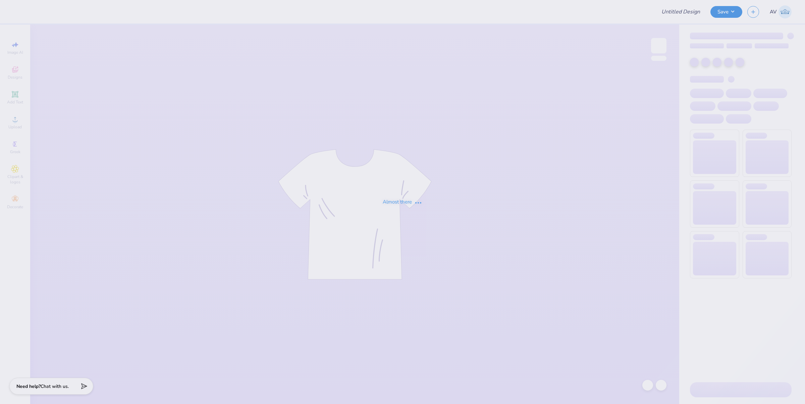
type input "Shirts"
